Goal: Transaction & Acquisition: Purchase product/service

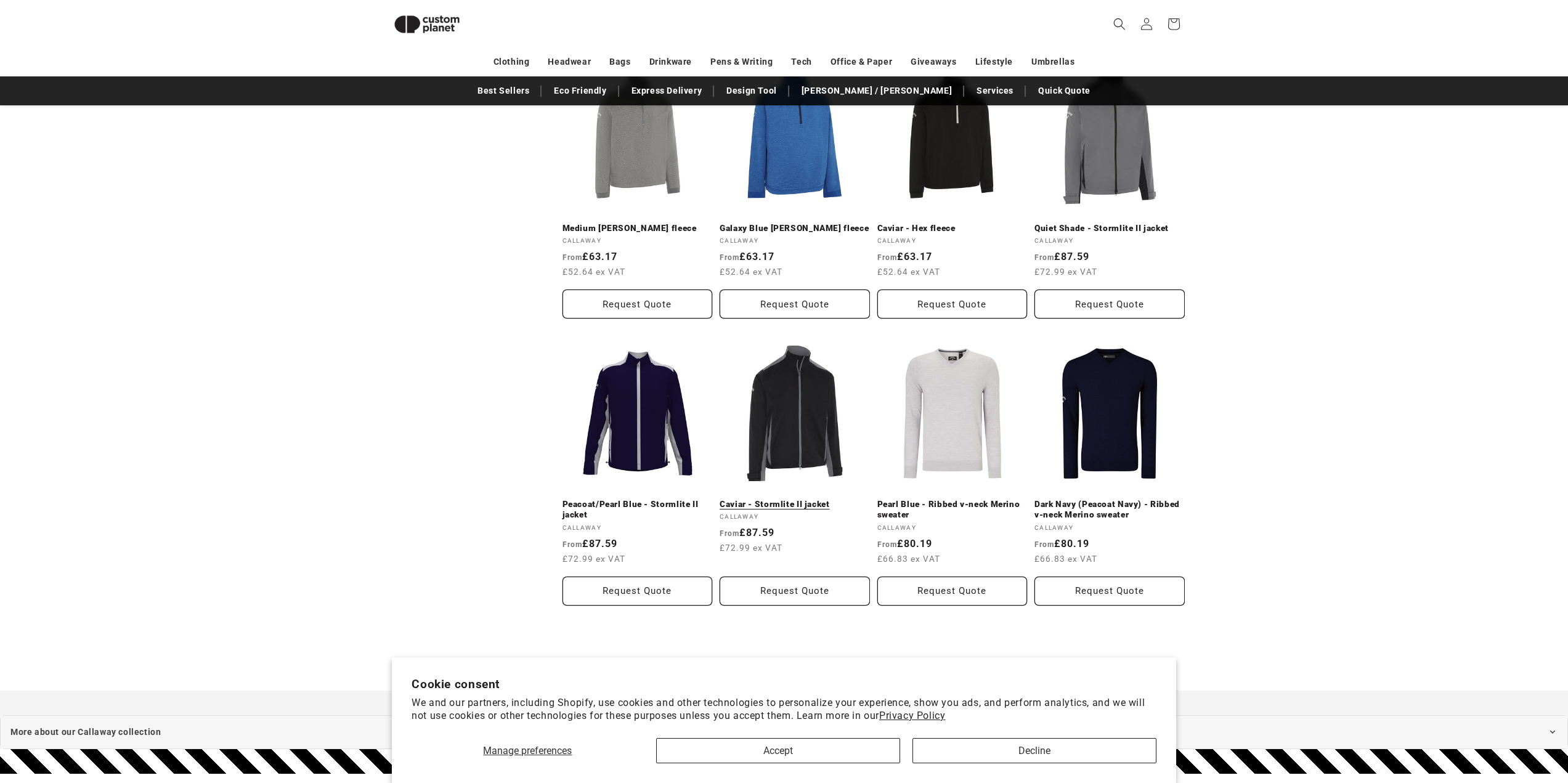
scroll to position [1030, 0]
click at [813, 499] on link "Caviar - Stormlite II jacket" at bounding box center [795, 504] width 150 height 11
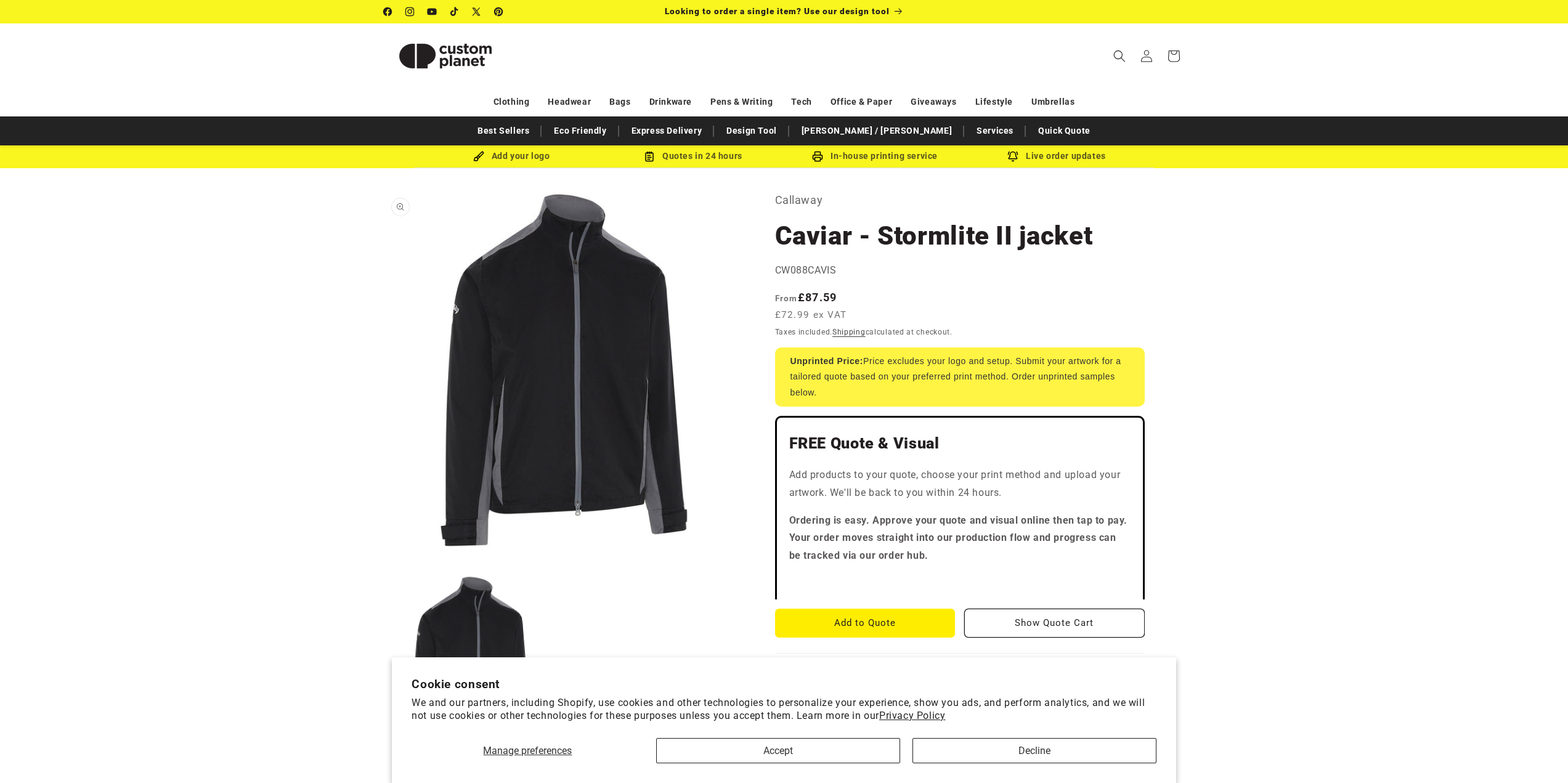
click at [384, 551] on button "Open media 1 in modal" at bounding box center [384, 551] width 0 height 0
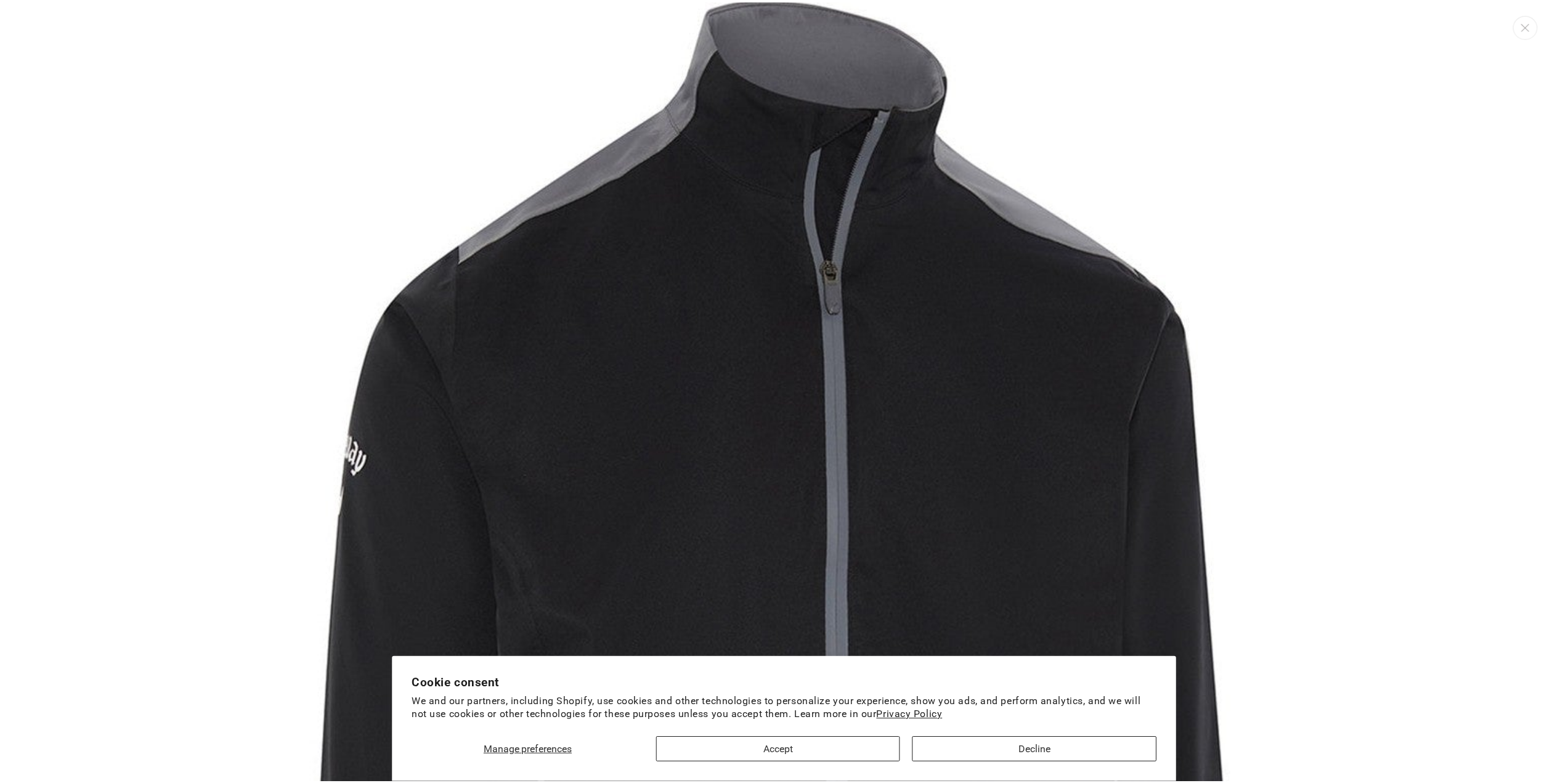
scroll to position [12, 0]
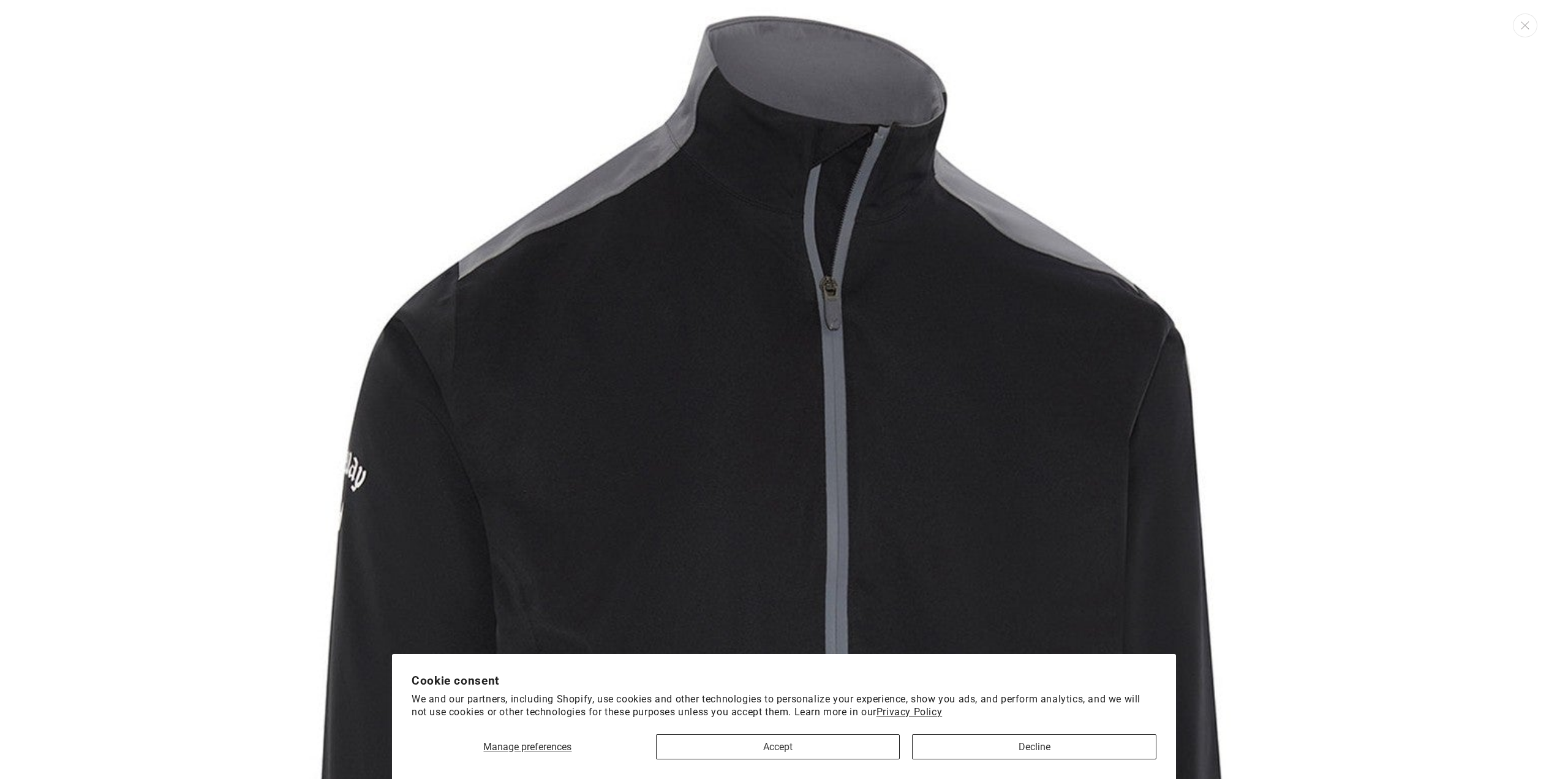
click at [384, 199] on img "Media gallery" at bounding box center [784, 717] width 1433 height 1434
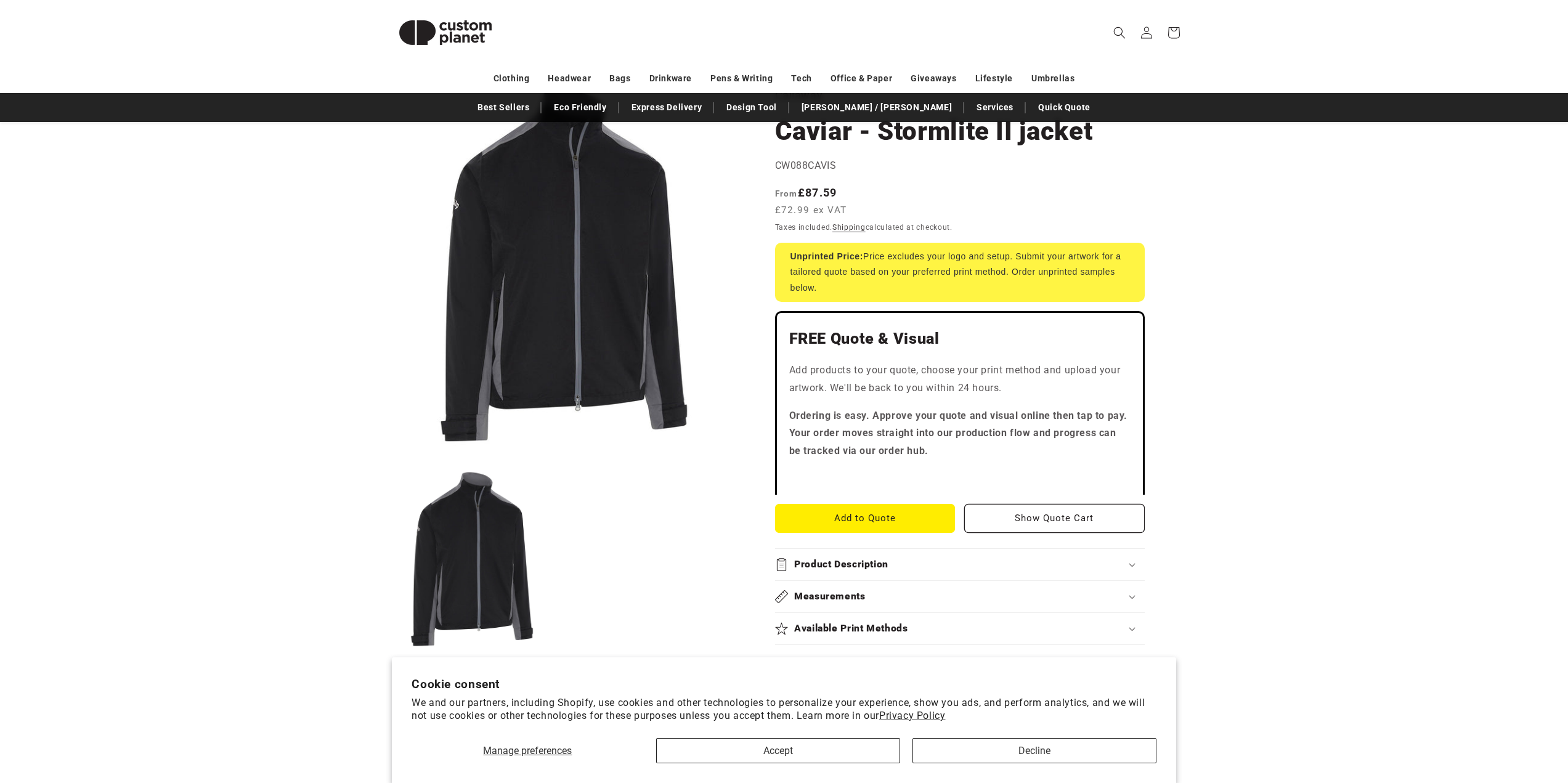
scroll to position [123, 0]
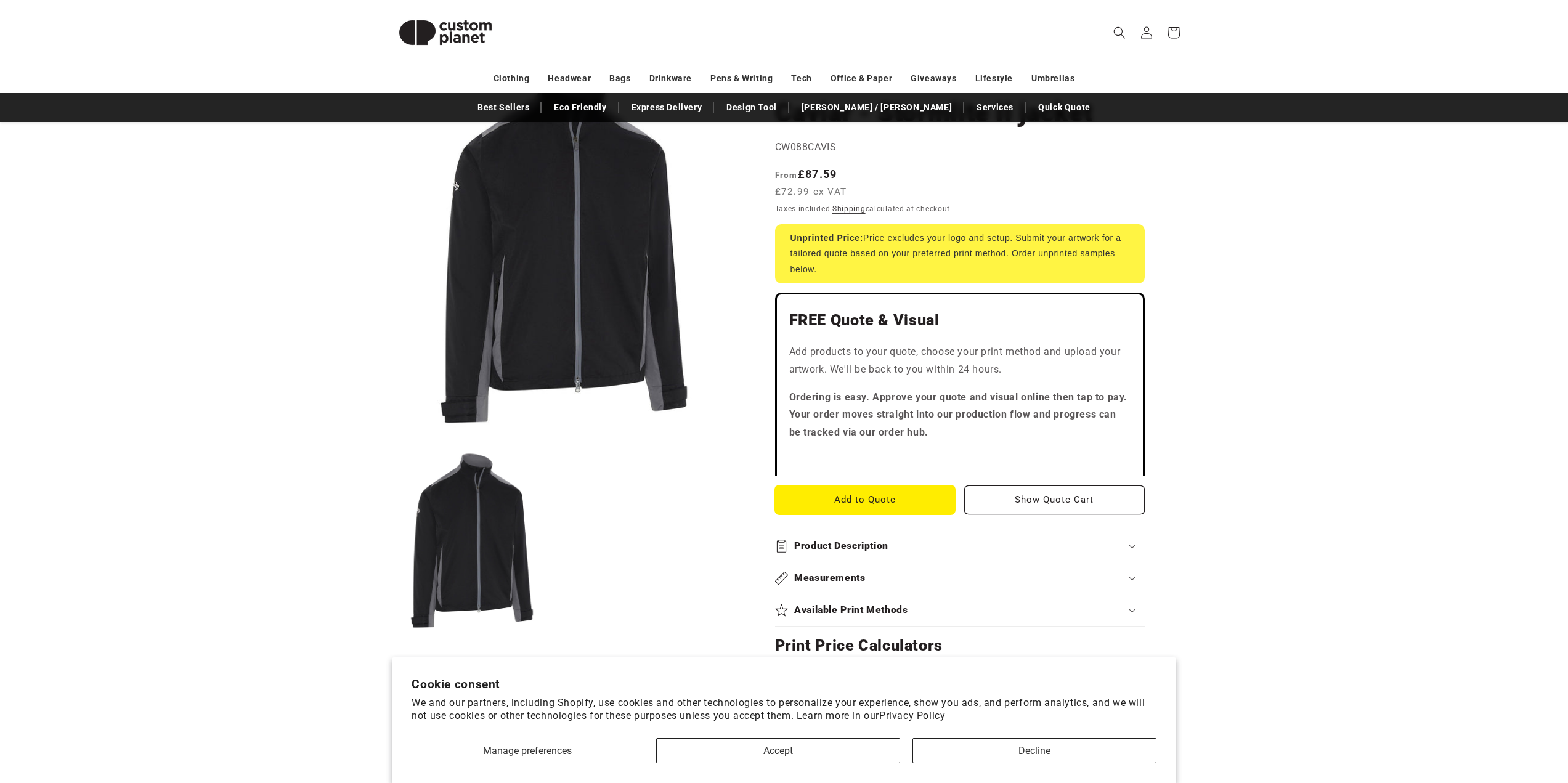
click at [854, 496] on button "Add to Quote" at bounding box center [865, 500] width 180 height 29
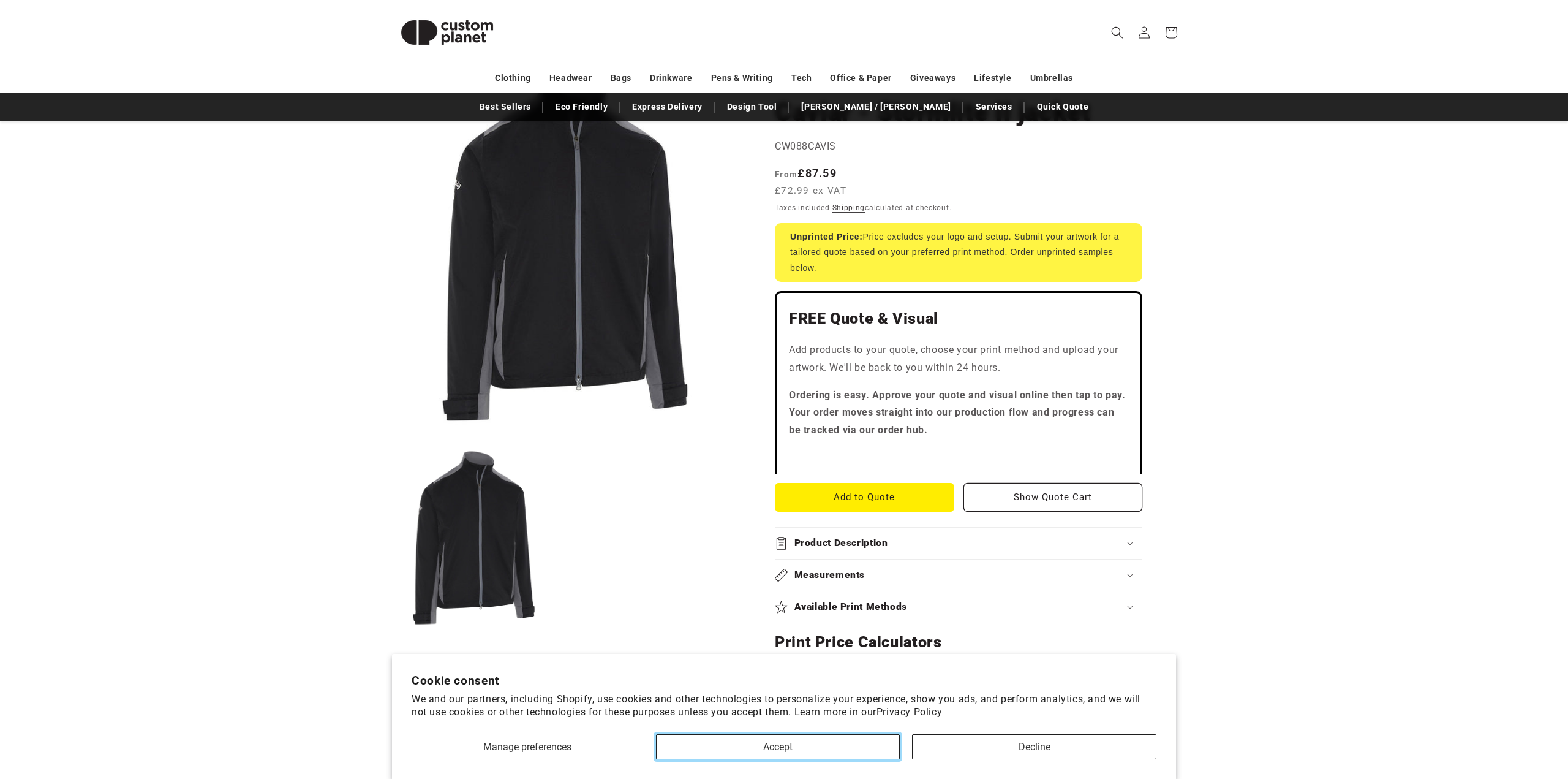
click at [846, 747] on button "Accept" at bounding box center [778, 747] width 245 height 25
